Goal: Browse casually: Explore the website without a specific task or goal

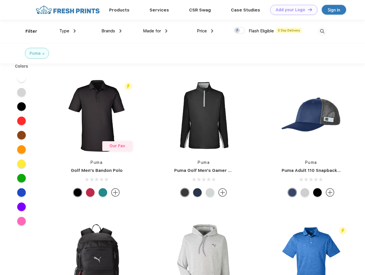
click at [292, 10] on link "Add your Logo Design Tool" at bounding box center [293, 10] width 47 height 10
click at [0, 0] on div "Design Tool" at bounding box center [0, 0] width 0 height 0
click at [307, 9] on link "Add your Logo Design Tool" at bounding box center [293, 10] width 47 height 10
click at [28, 31] on div "Filter" at bounding box center [31, 31] width 12 height 7
click at [68, 31] on span "Type" at bounding box center [64, 30] width 10 height 5
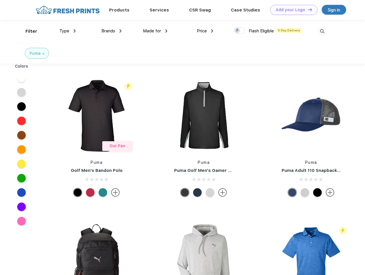
click at [111, 31] on span "Brands" at bounding box center [108, 30] width 14 height 5
click at [155, 31] on span "Made for" at bounding box center [152, 30] width 18 height 5
click at [205, 31] on span "Price" at bounding box center [202, 30] width 10 height 5
click at [239, 31] on div at bounding box center [239, 30] width 11 height 6
click at [237, 31] on input "checkbox" at bounding box center [236, 29] width 4 height 4
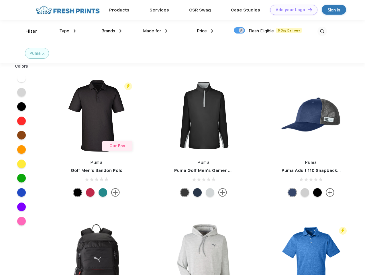
click at [322, 31] on img at bounding box center [321, 31] width 9 height 9
